Goal: Find specific page/section: Find specific page/section

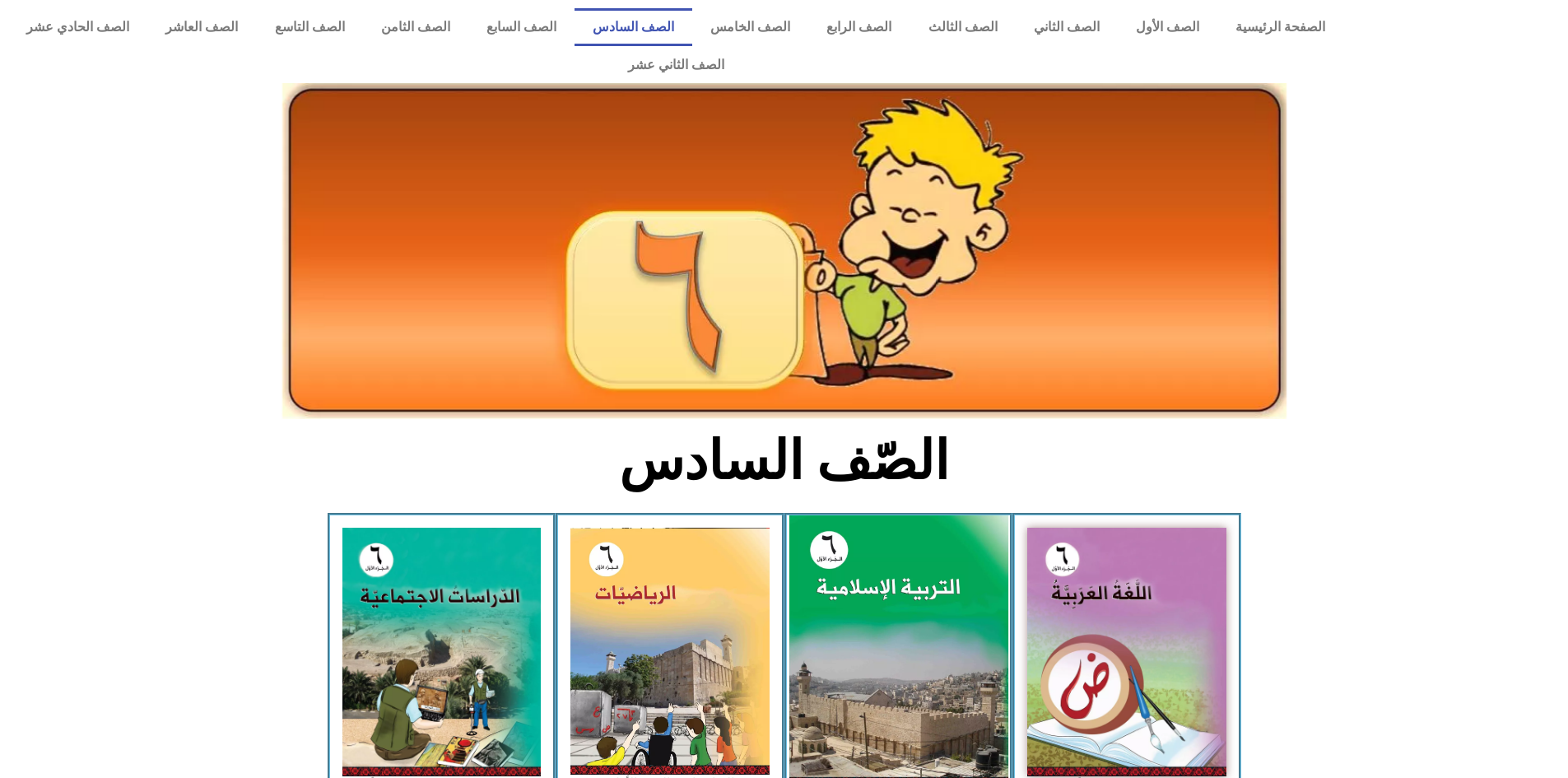
click at [926, 552] on img at bounding box center [898, 652] width 219 height 272
click at [893, 571] on img at bounding box center [898, 652] width 219 height 272
click at [891, 616] on img at bounding box center [898, 652] width 219 height 272
click at [918, 546] on img at bounding box center [898, 652] width 219 height 272
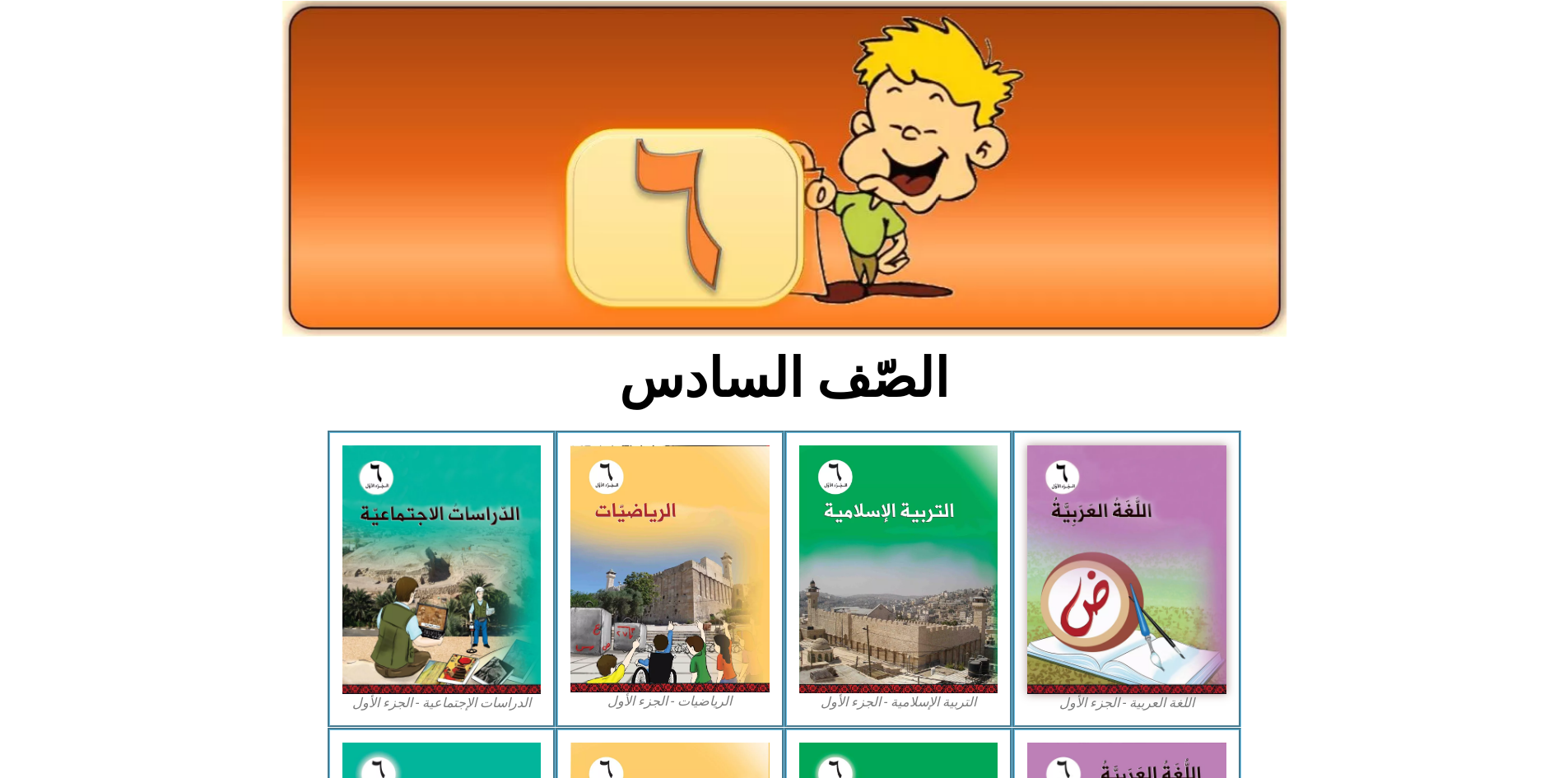
scroll to position [165, 0]
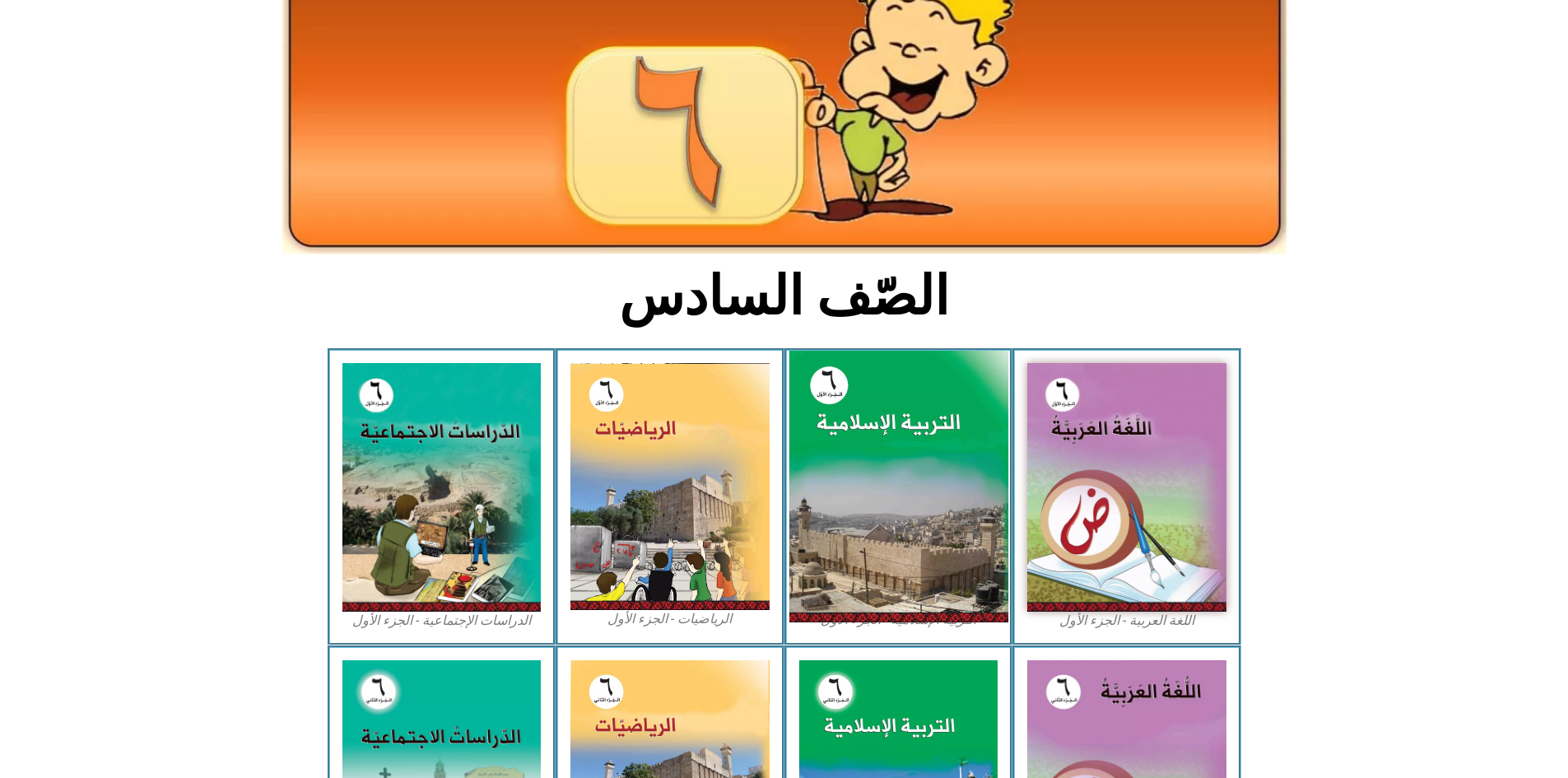
click at [943, 389] on img at bounding box center [898, 487] width 219 height 272
click at [943, 388] on img at bounding box center [898, 487] width 219 height 272
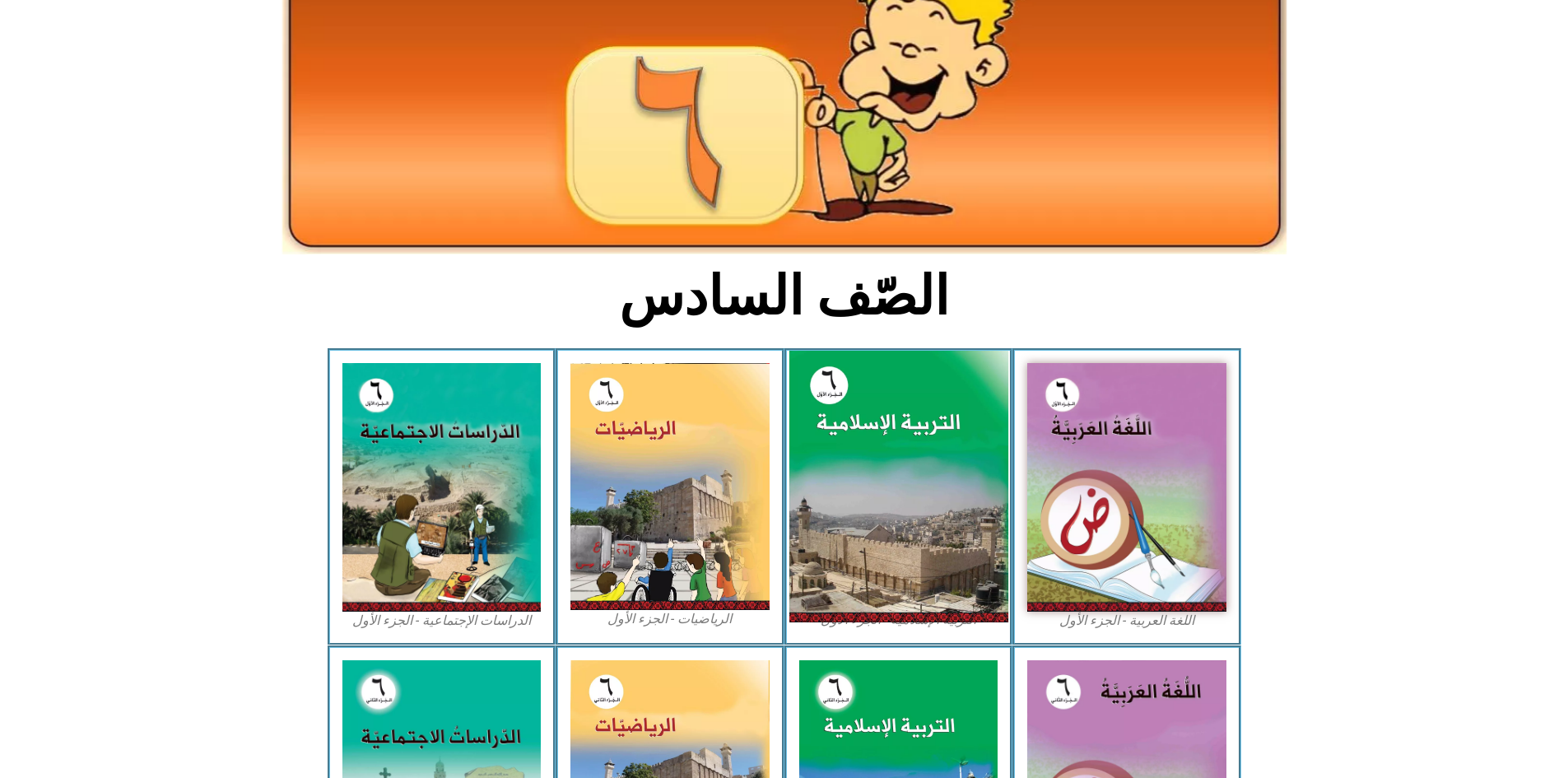
click at [866, 458] on img at bounding box center [898, 487] width 219 height 272
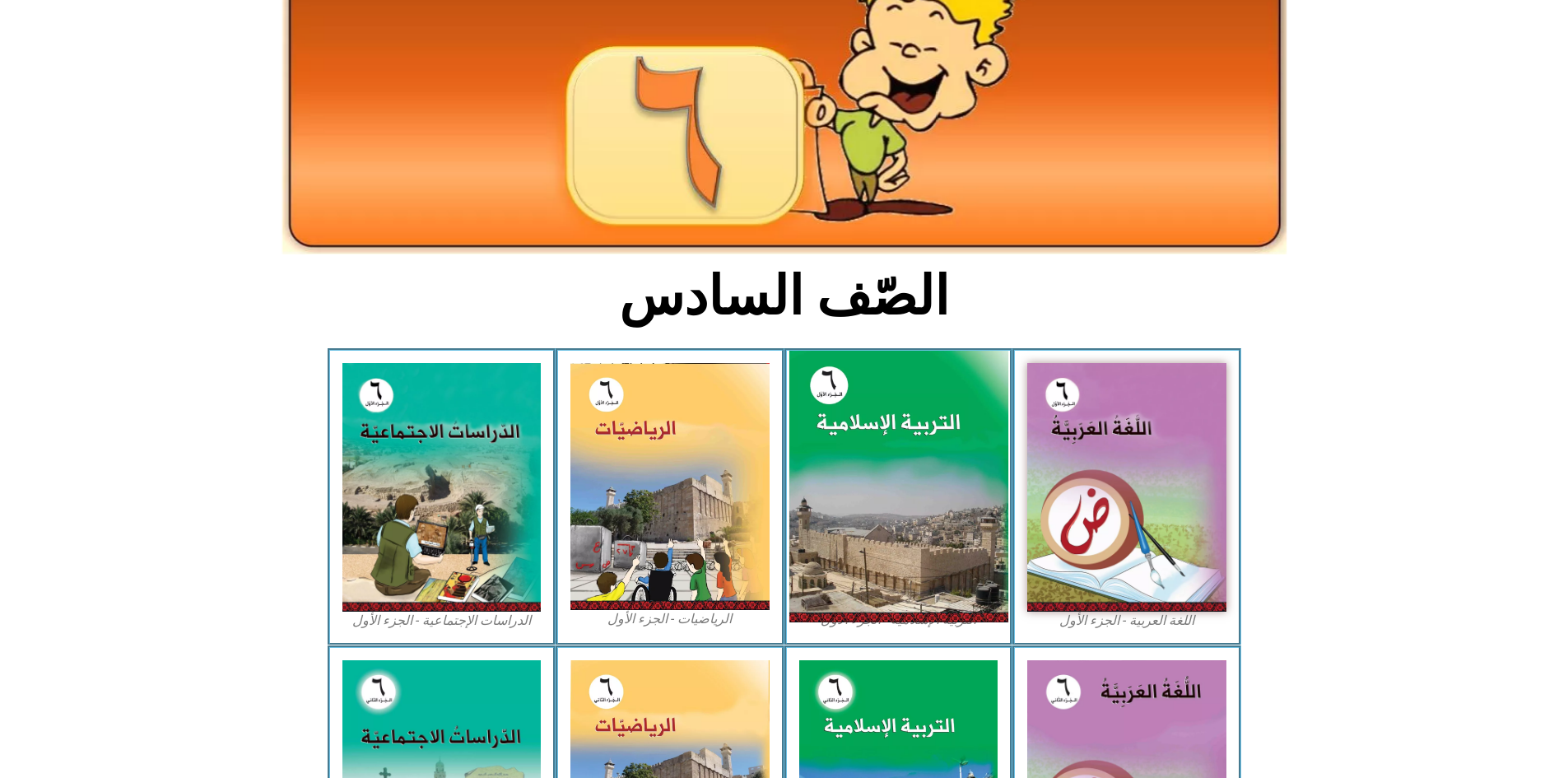
click at [866, 458] on img at bounding box center [898, 487] width 219 height 272
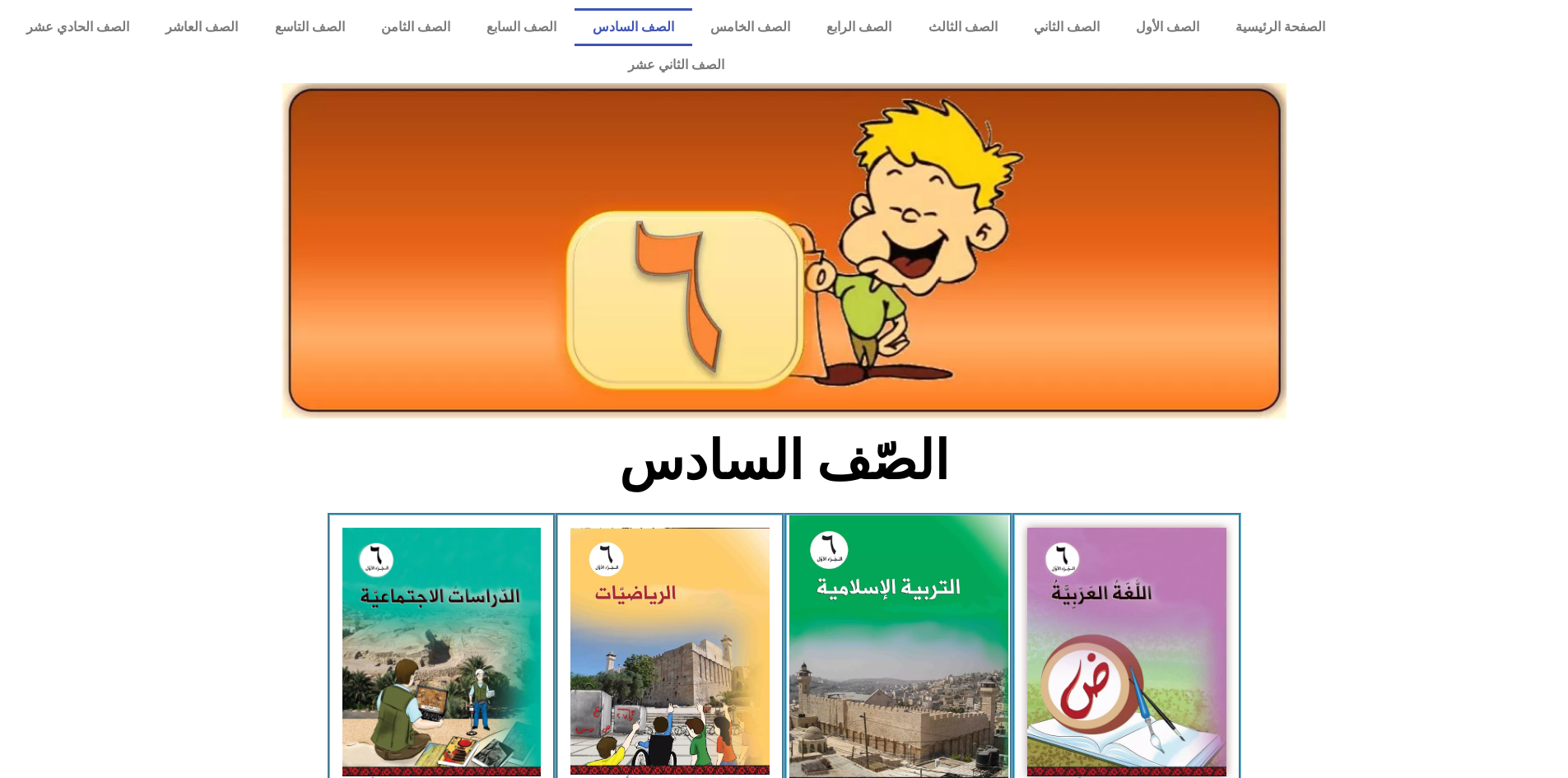
click at [916, 528] on img at bounding box center [898, 652] width 219 height 272
click at [939, 528] on img at bounding box center [898, 652] width 219 height 272
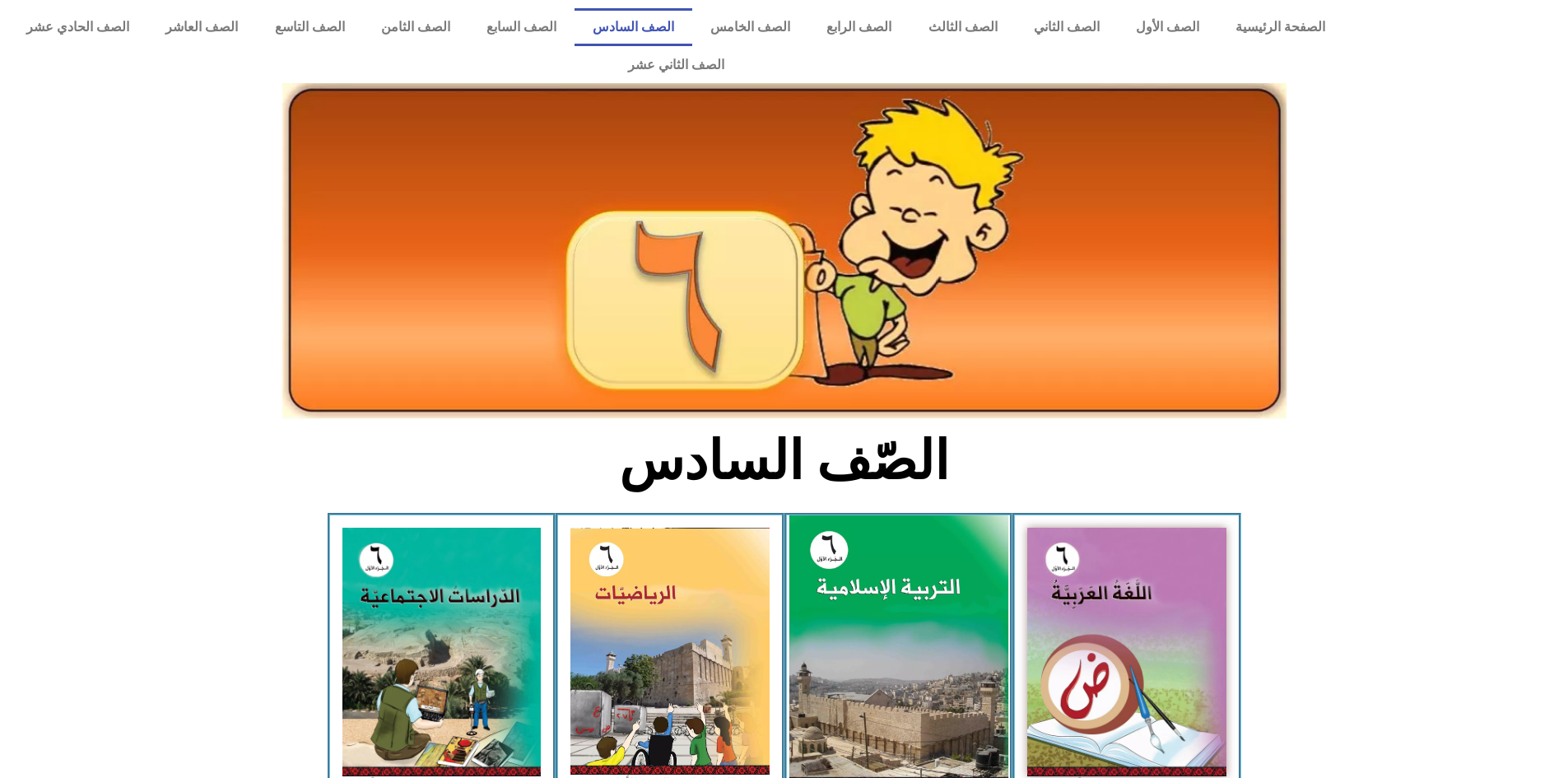
click at [939, 528] on img at bounding box center [898, 652] width 219 height 272
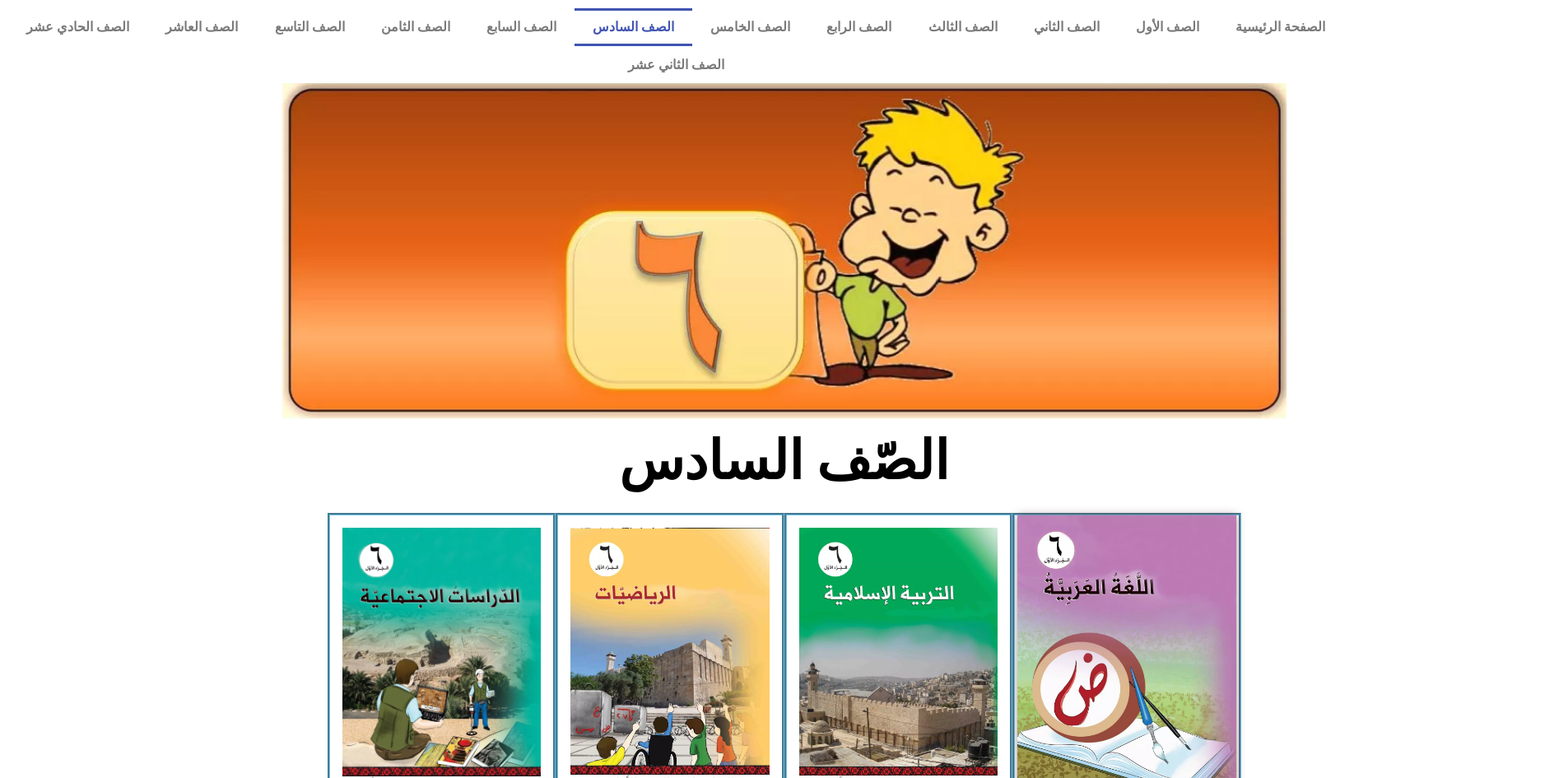
click at [1067, 554] on img at bounding box center [1127, 652] width 219 height 273
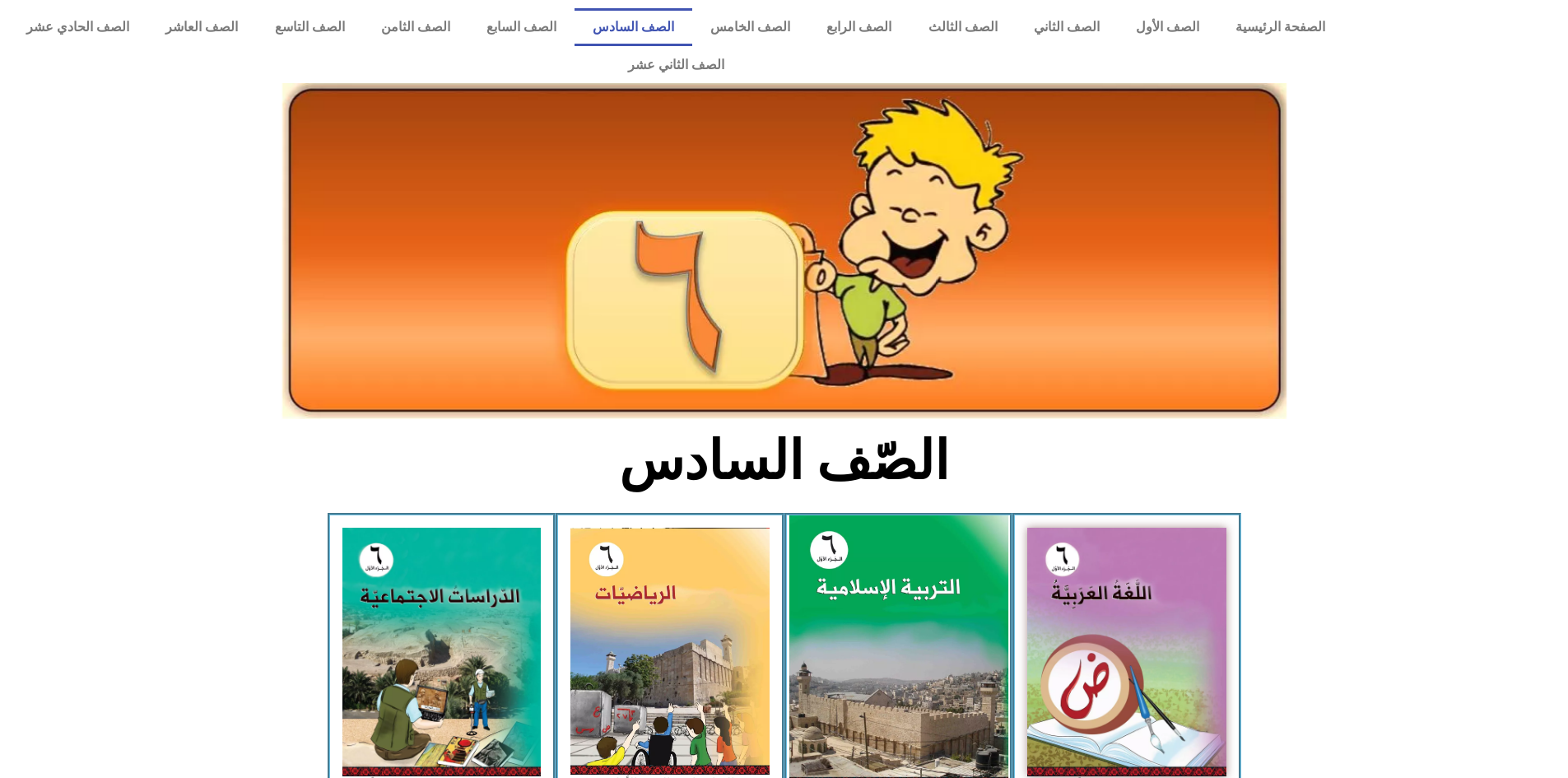
click at [995, 567] on img at bounding box center [898, 652] width 219 height 272
click at [988, 568] on img at bounding box center [898, 652] width 219 height 272
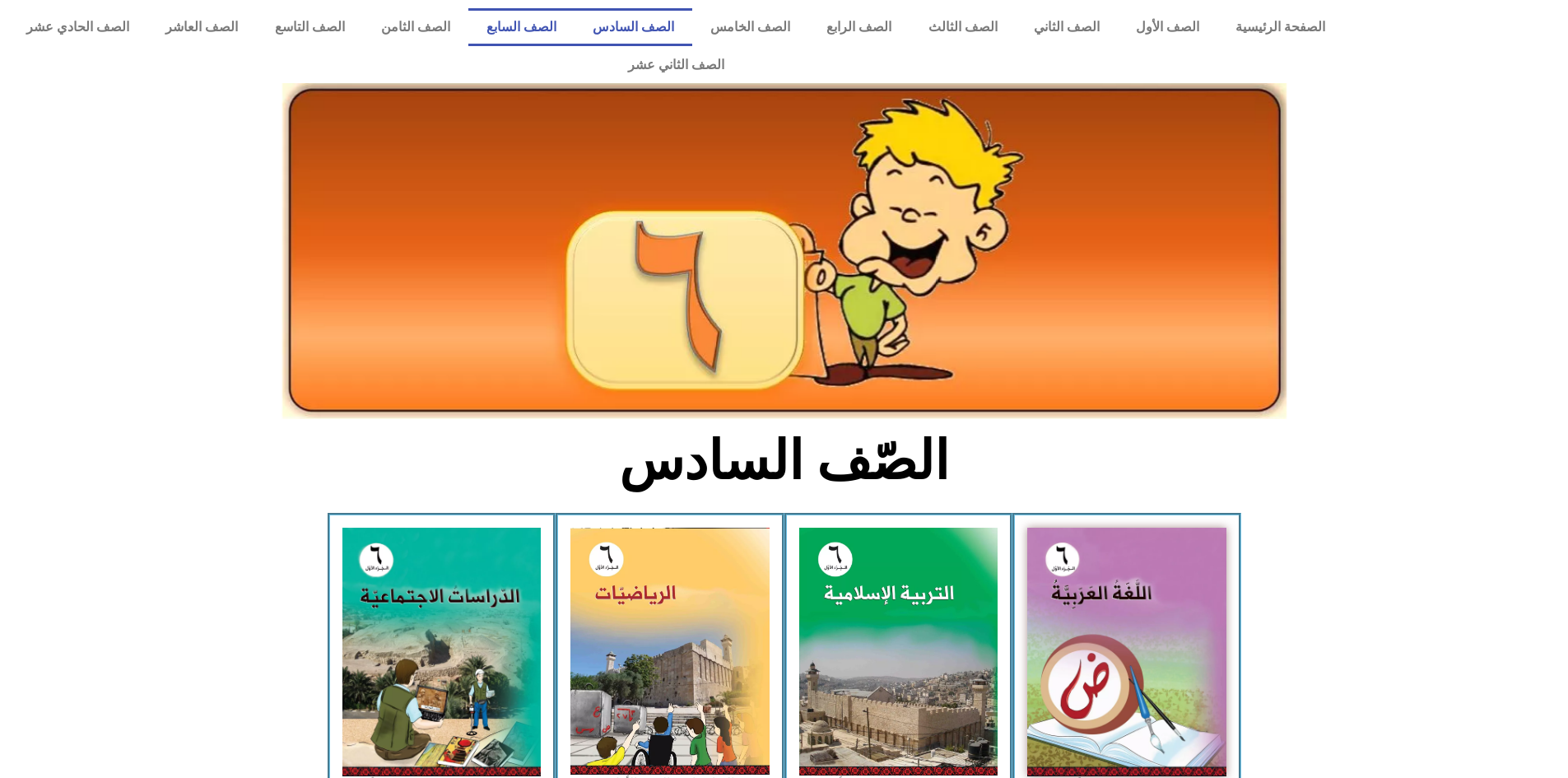
click at [558, 18] on link "الصف السابع" at bounding box center [521, 27] width 106 height 38
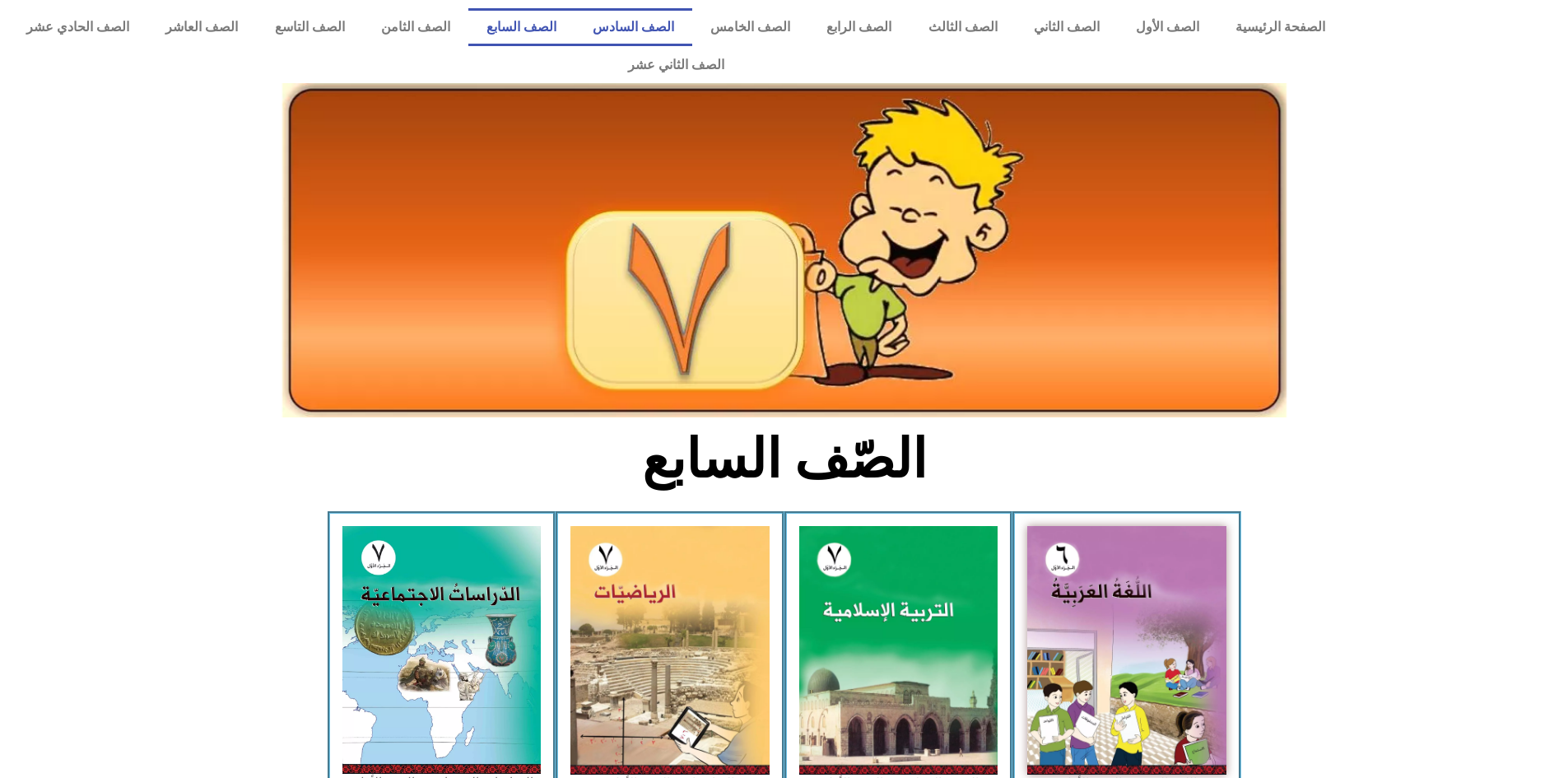
click at [692, 39] on link "الصف السادس" at bounding box center [633, 27] width 118 height 38
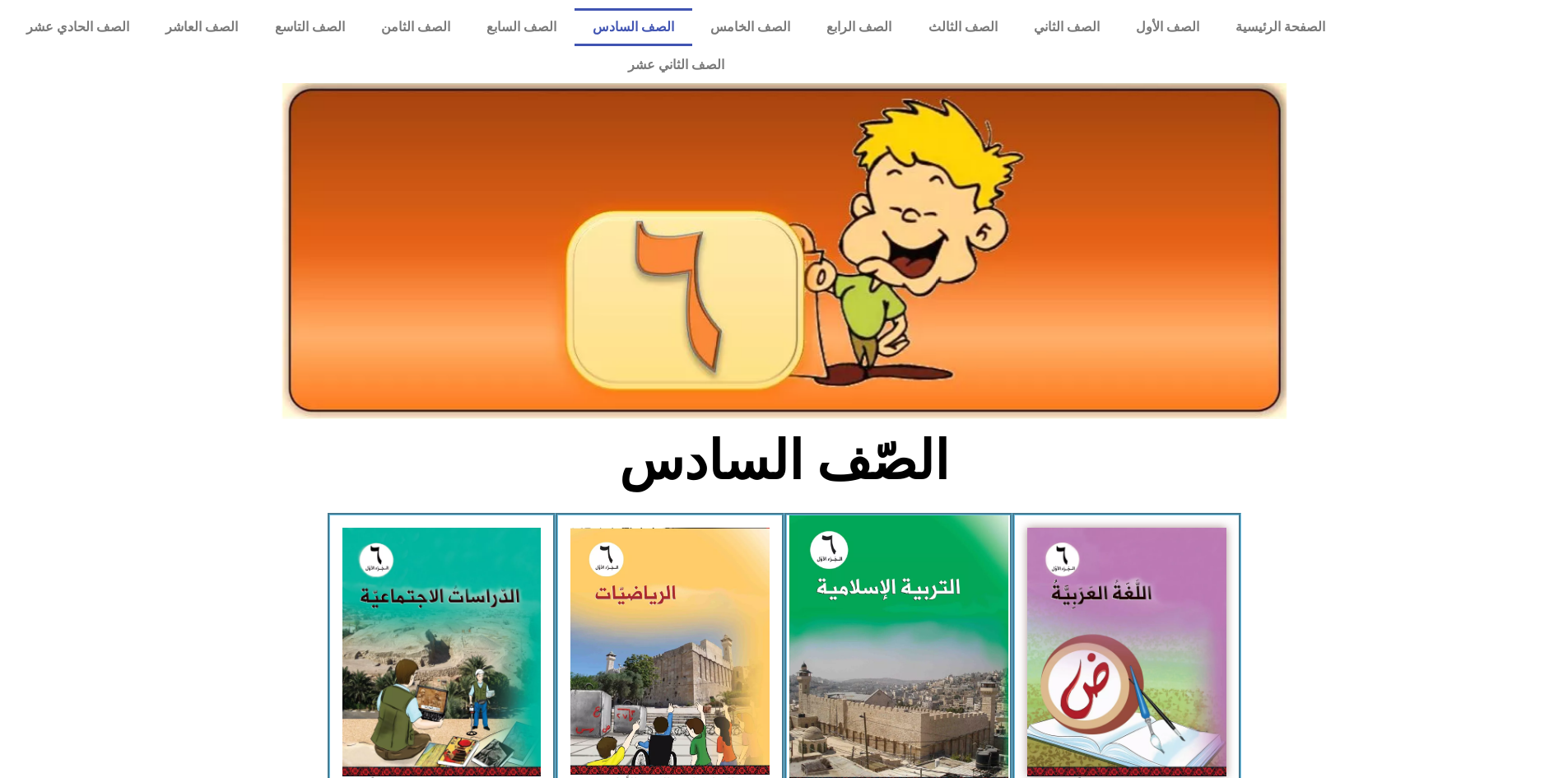
click at [999, 680] on img at bounding box center [898, 652] width 219 height 272
click at [999, 681] on img at bounding box center [898, 652] width 219 height 272
click at [952, 659] on img at bounding box center [898, 652] width 219 height 272
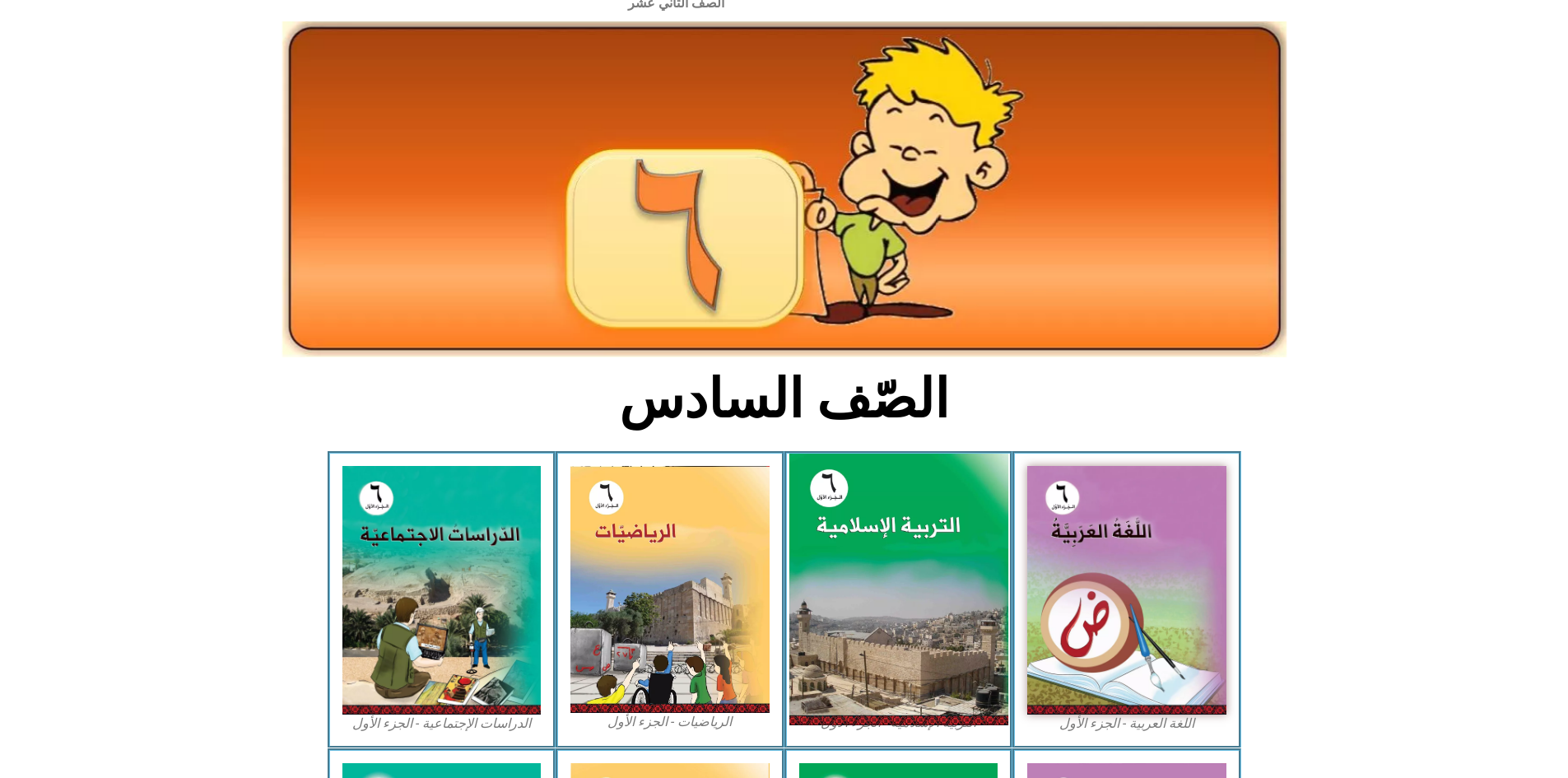
scroll to position [165, 0]
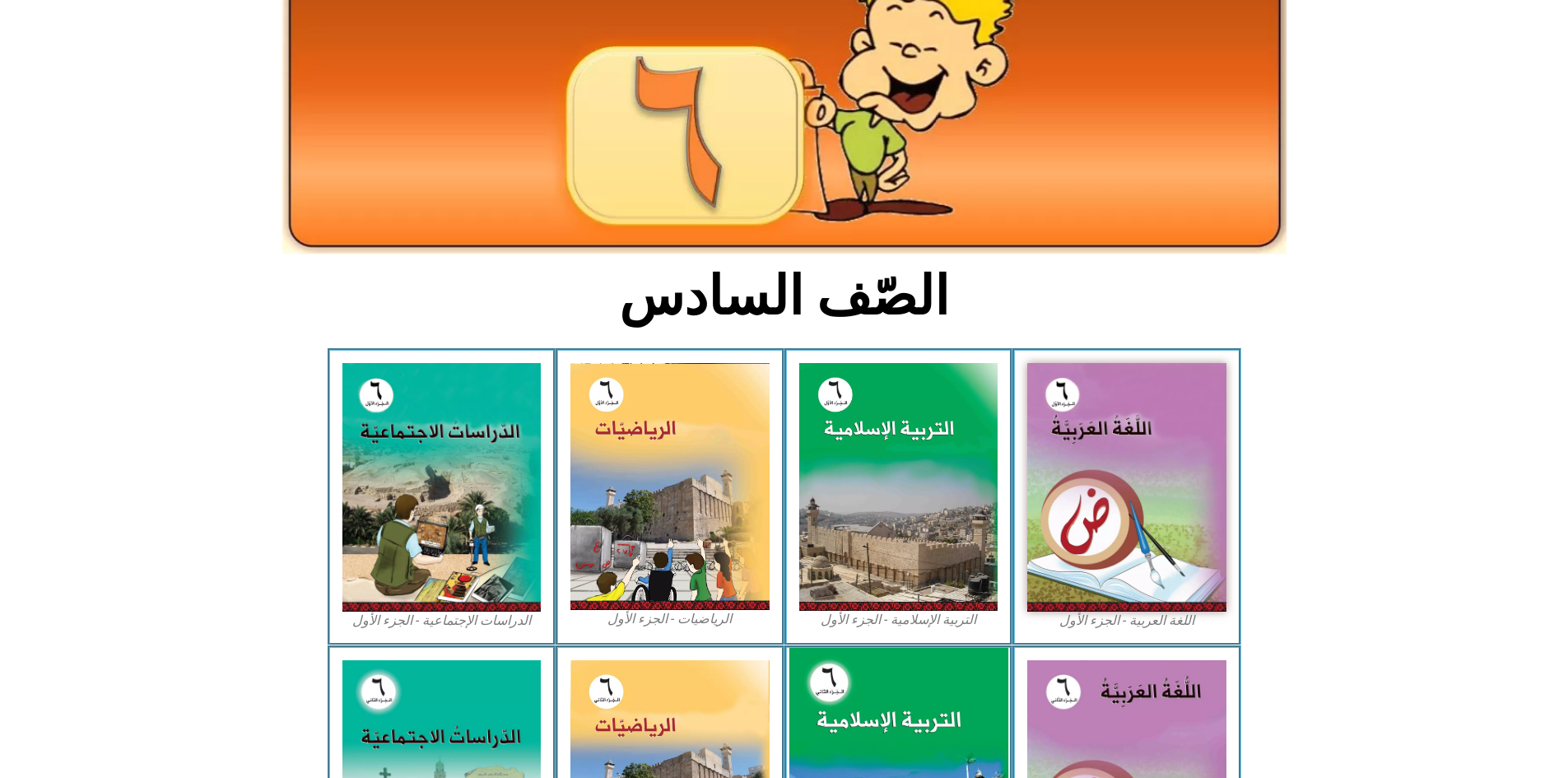
click at [862, 648] on img at bounding box center [898, 785] width 219 height 274
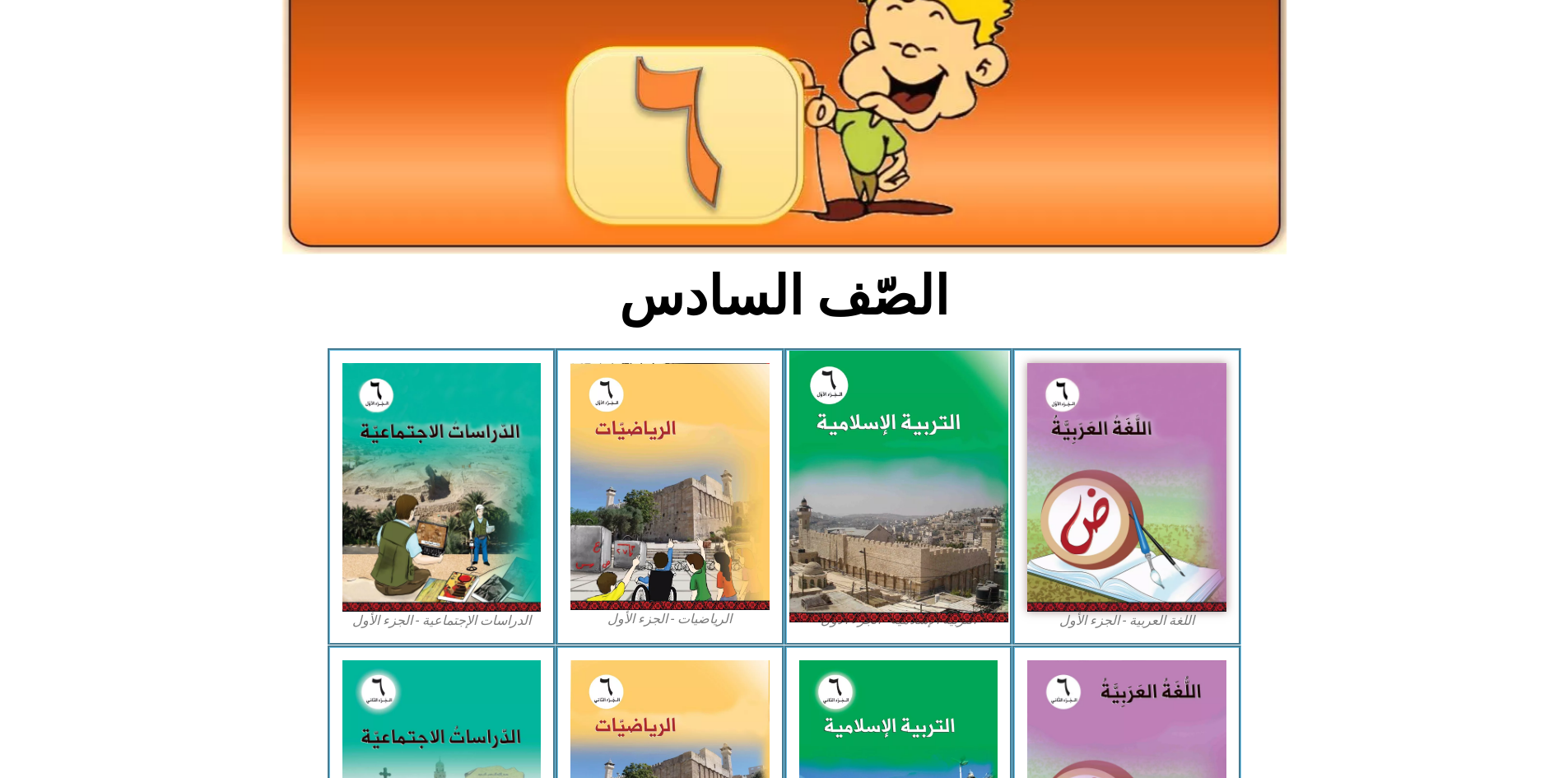
click at [953, 530] on img at bounding box center [898, 487] width 219 height 272
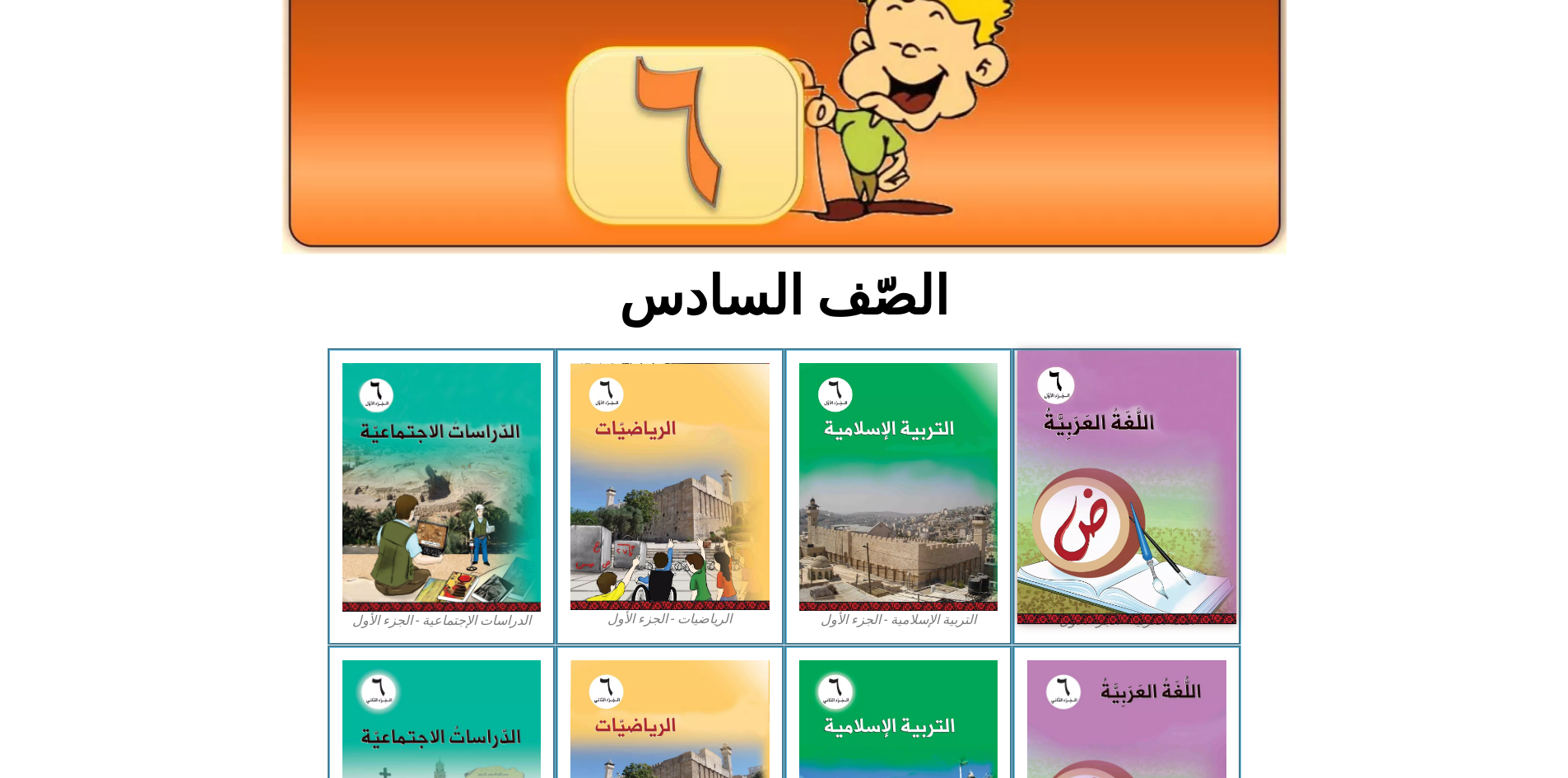
click at [1108, 505] on img at bounding box center [1127, 488] width 219 height 273
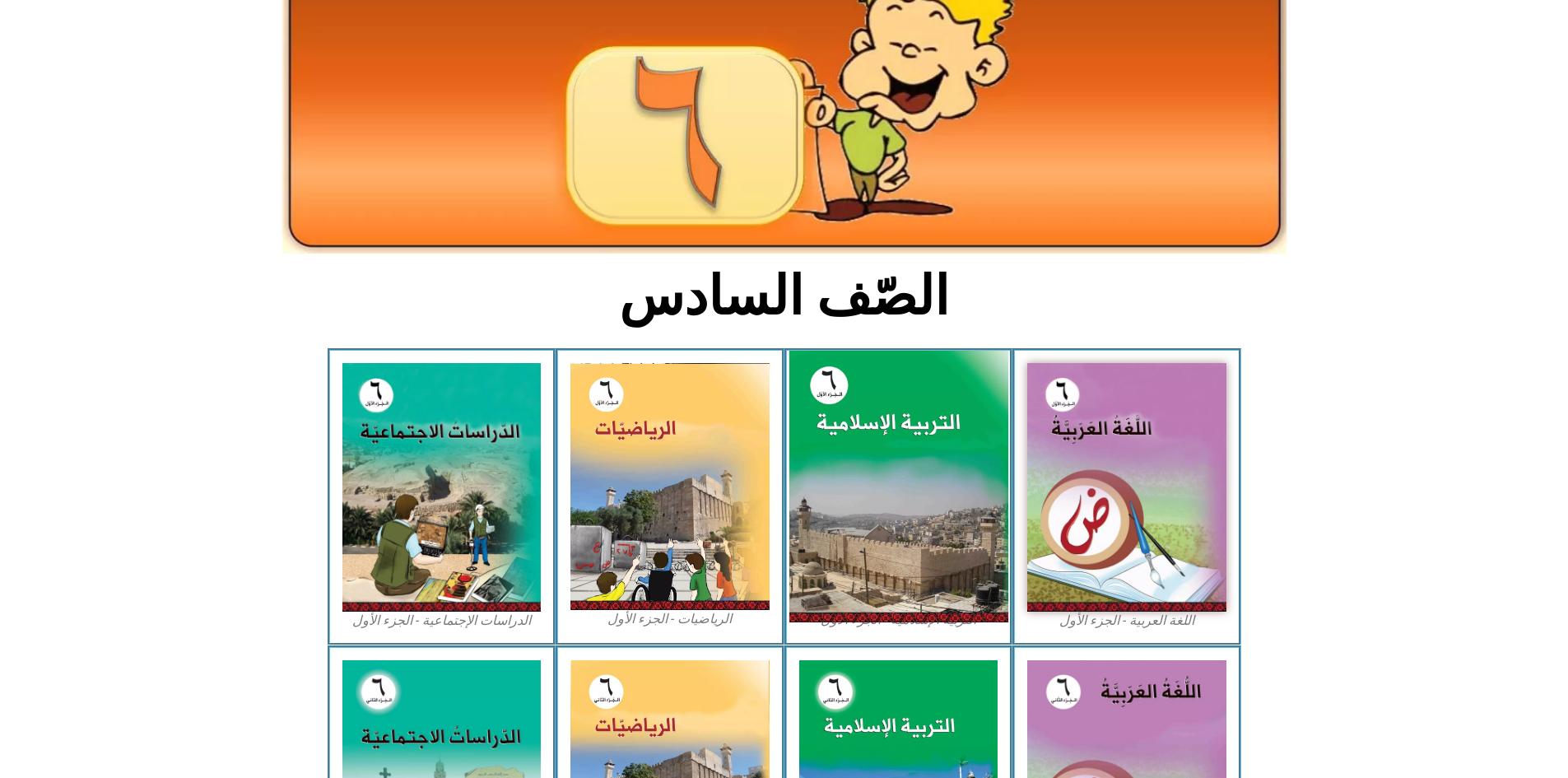
click at [812, 476] on img at bounding box center [898, 487] width 219 height 272
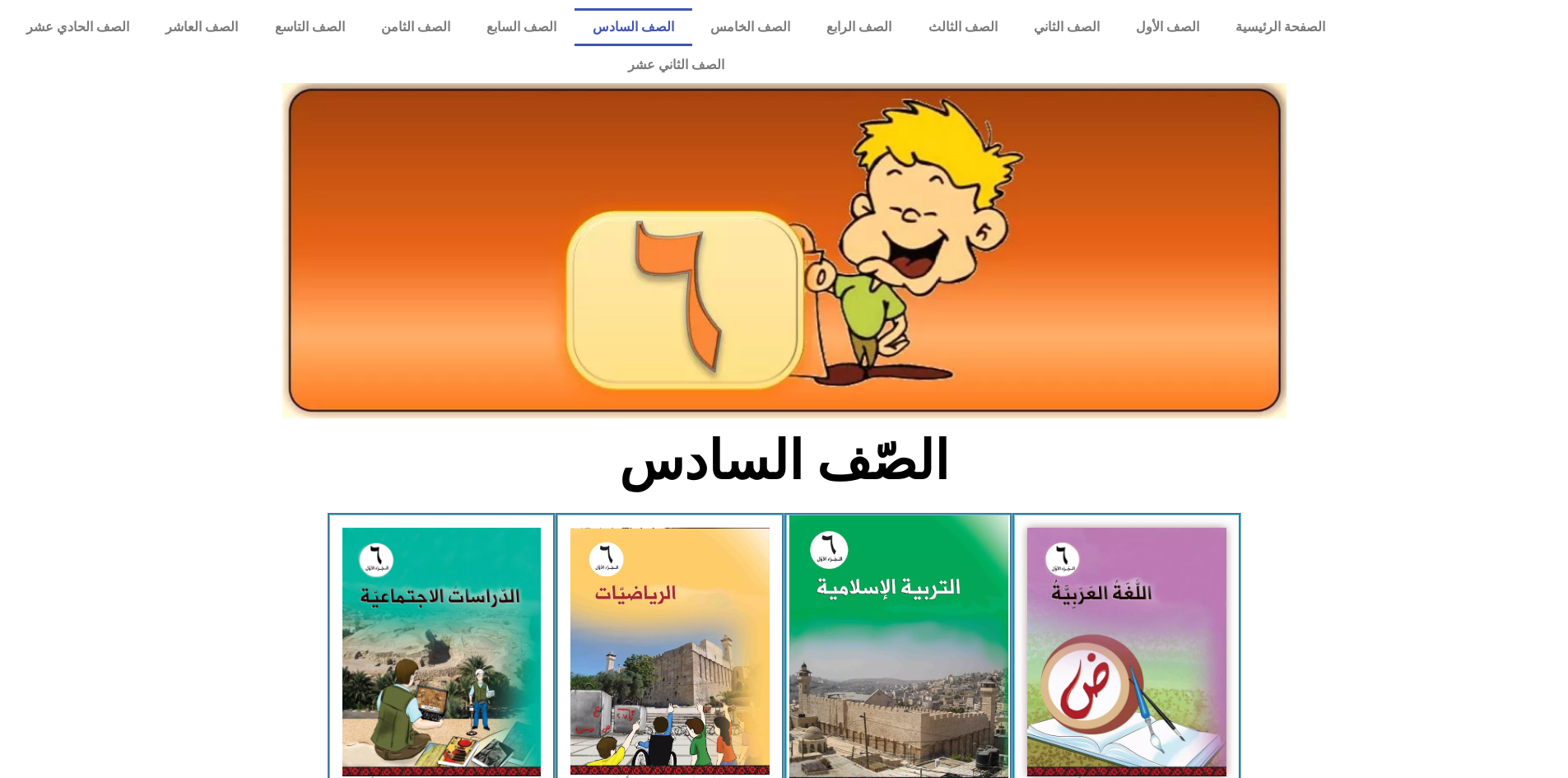
click at [910, 573] on img at bounding box center [898, 652] width 219 height 272
click at [935, 561] on img at bounding box center [898, 652] width 219 height 272
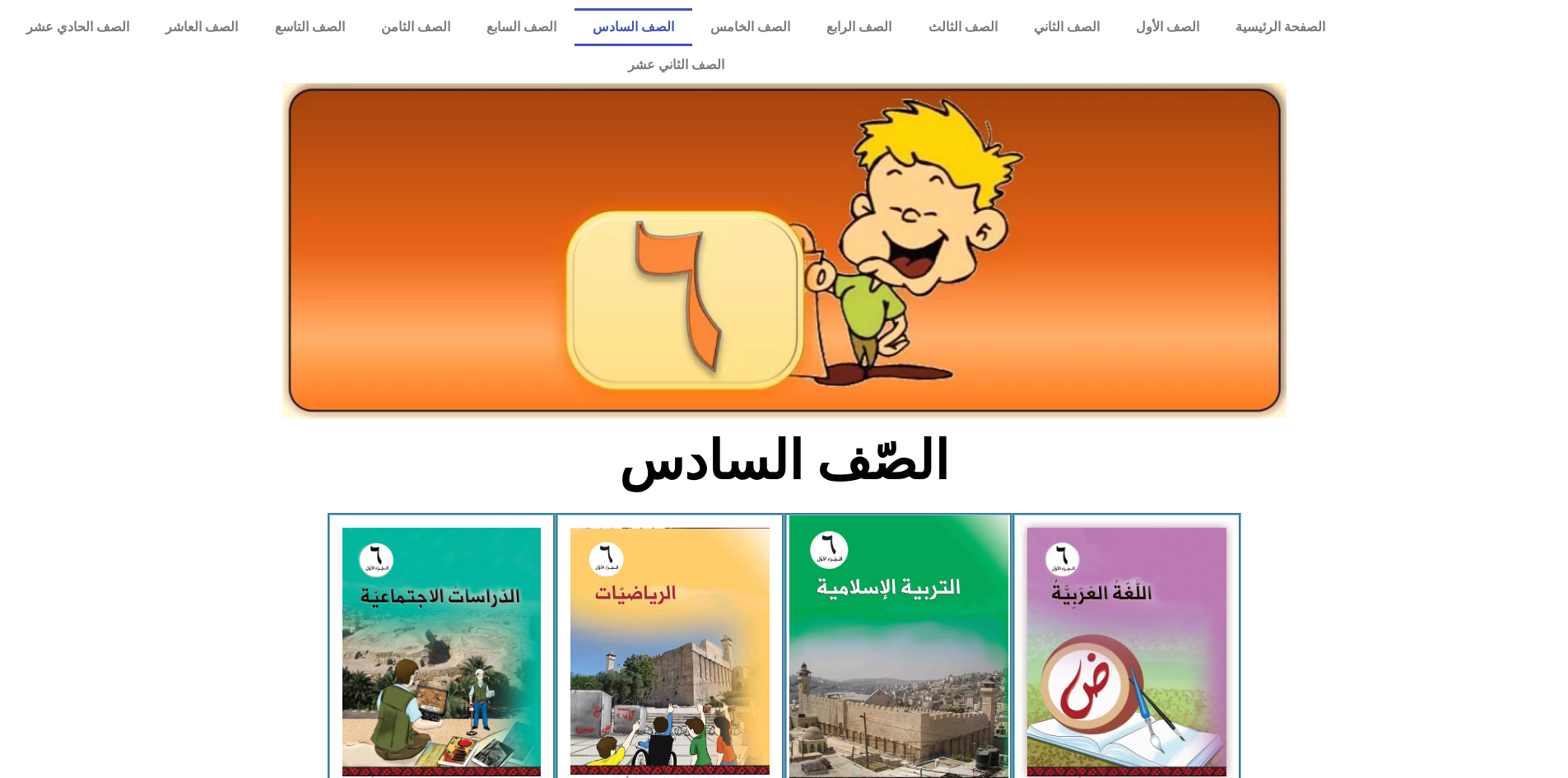
click at [935, 561] on img at bounding box center [898, 652] width 219 height 272
click at [935, 560] on img at bounding box center [898, 652] width 219 height 272
